Goal: Entertainment & Leisure: Consume media (video, audio)

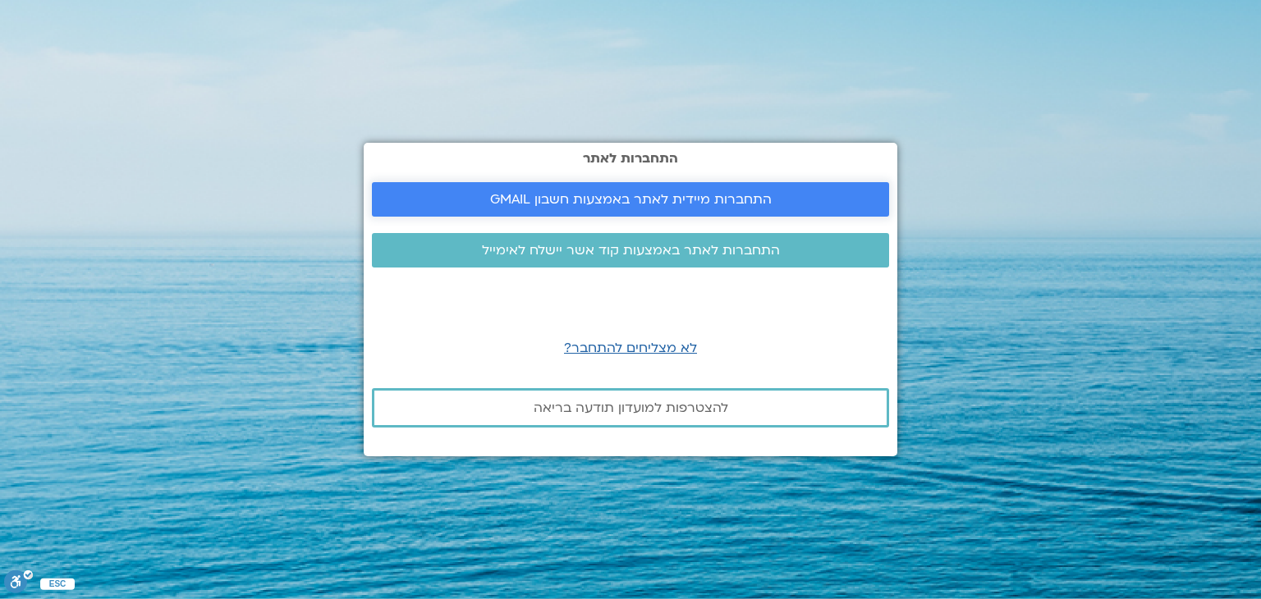
click at [679, 185] on link "התחברות מיידית לאתר באמצעות חשבון GMAIL" at bounding box center [630, 199] width 517 height 34
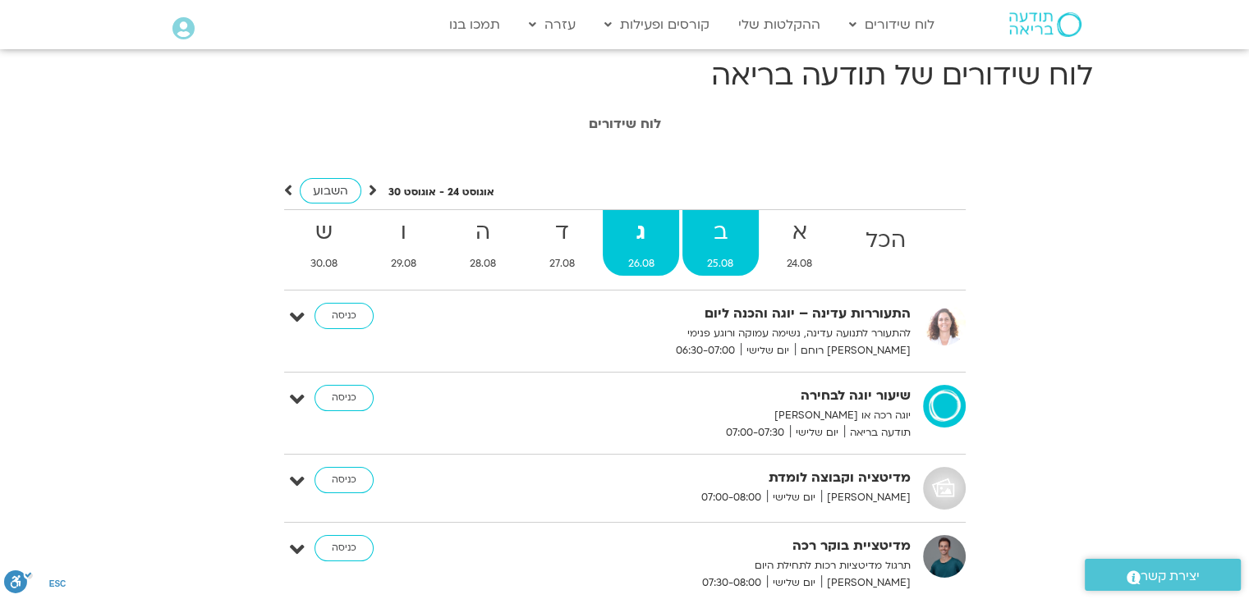
click at [718, 244] on strong "ב" at bounding box center [720, 232] width 76 height 37
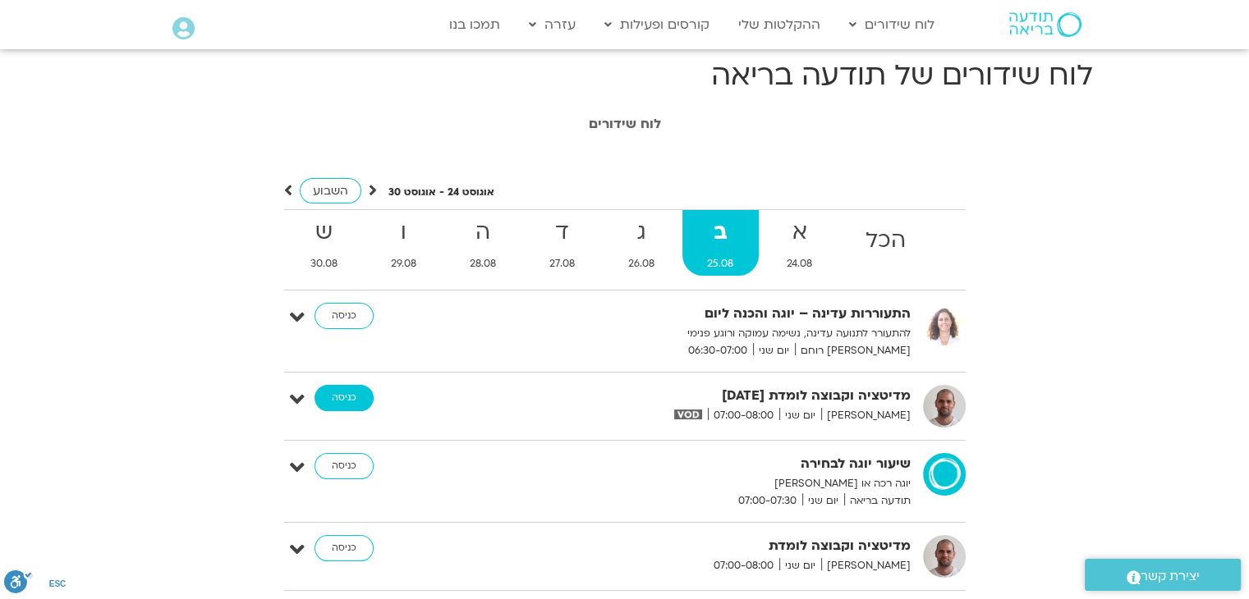
click at [321, 406] on link "כניסה" at bounding box center [343, 398] width 59 height 26
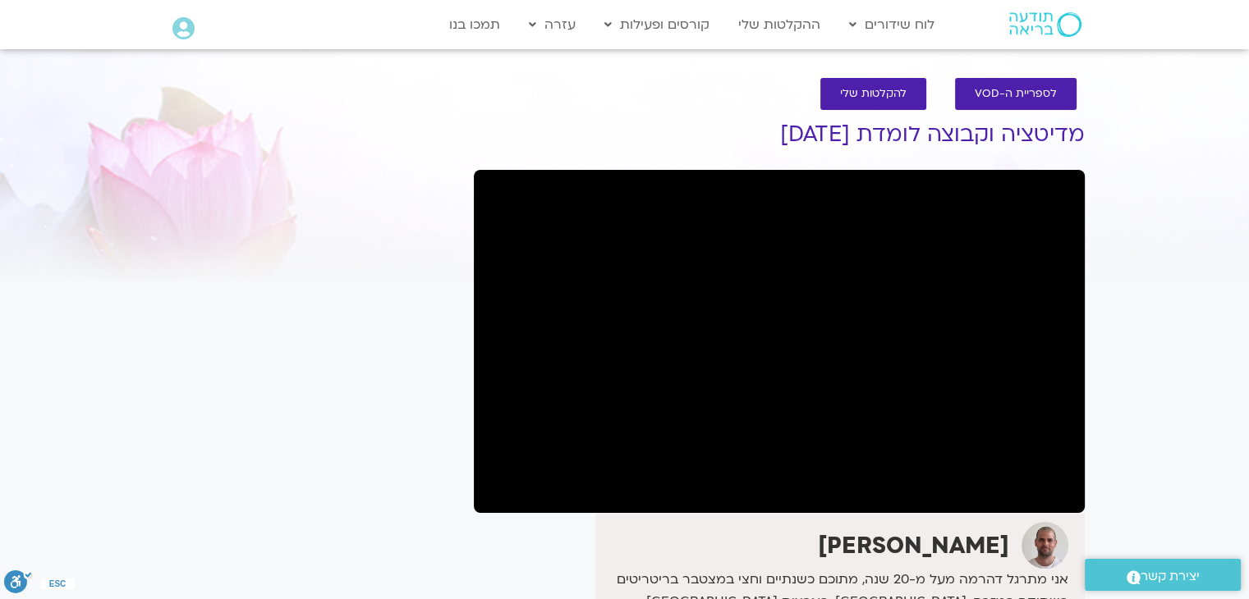
click at [50, 353] on section "לספריית ה-VOD להקלטות שלי מדיטציה וקבוצה לומדת 25.8.25 דקל קנטי אני מתרגל דהרמה…" at bounding box center [624, 526] width 1249 height 929
